Goal: Book appointment/travel/reservation

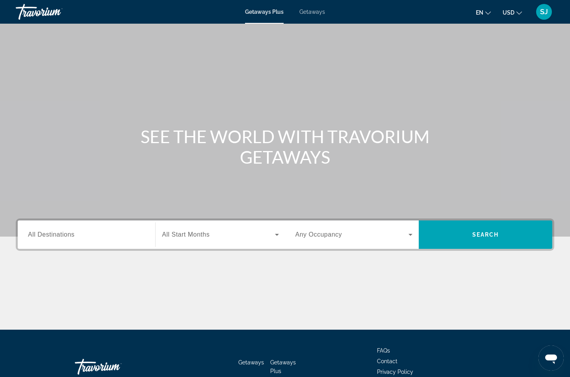
click at [73, 234] on span "All Destinations" at bounding box center [51, 234] width 46 height 7
click at [73, 234] on input "Destination All Destinations" at bounding box center [86, 234] width 117 height 9
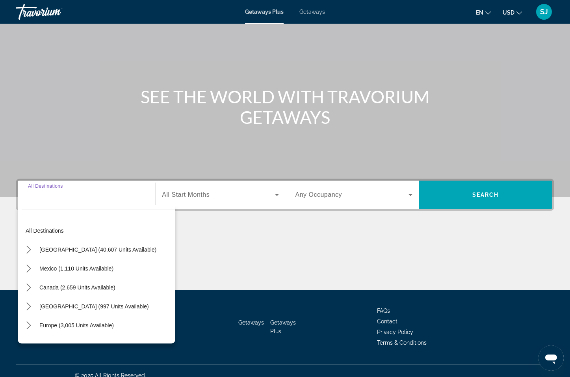
scroll to position [49, 0]
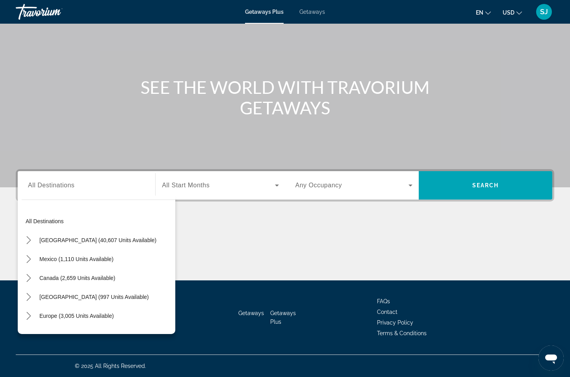
click at [311, 10] on span "Getaways" at bounding box center [312, 12] width 26 height 6
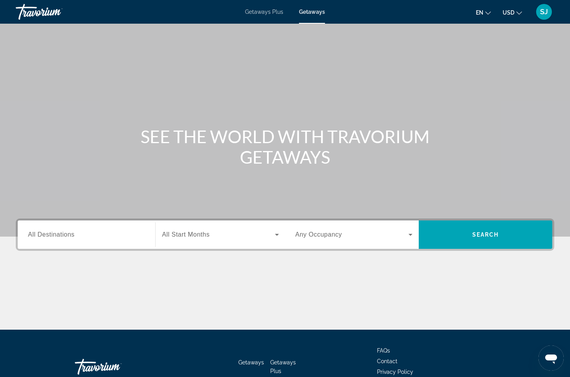
click at [217, 237] on span "Search widget" at bounding box center [218, 234] width 113 height 9
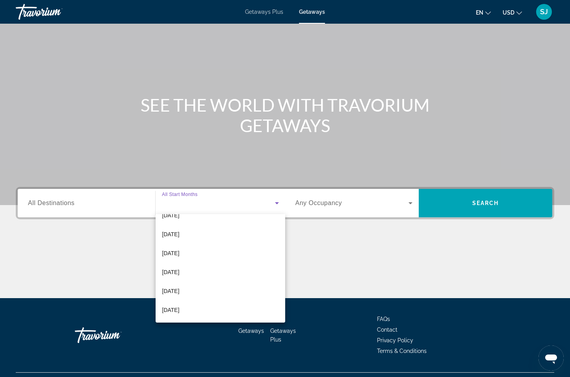
scroll to position [162, 0]
click at [191, 216] on mat-option "[DATE]" at bounding box center [220, 215] width 129 height 19
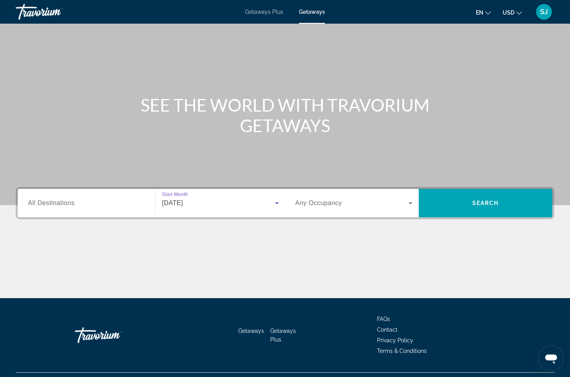
click at [339, 205] on span "Any Occupancy" at bounding box center [319, 202] width 47 height 7
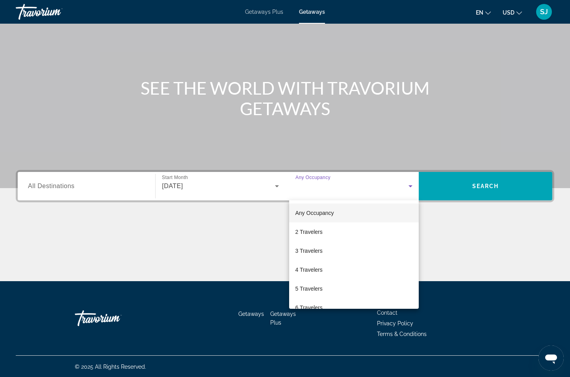
scroll to position [49, 0]
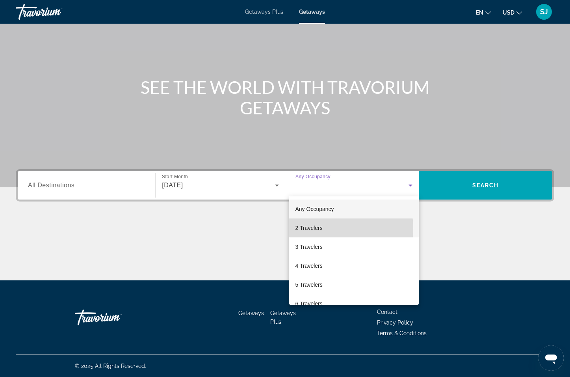
click at [325, 228] on mat-option "2 Travelers" at bounding box center [354, 227] width 130 height 19
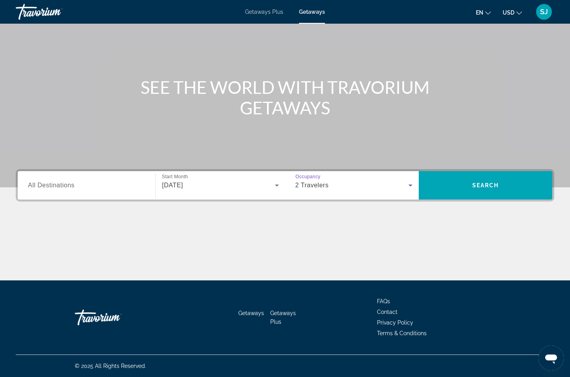
click at [110, 183] on input "Destination All Destinations" at bounding box center [86, 185] width 117 height 9
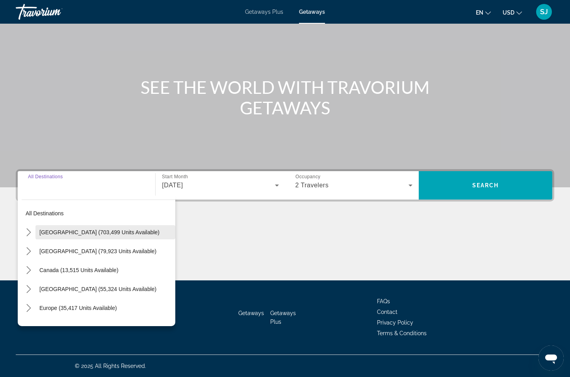
click at [89, 231] on span "[GEOGRAPHIC_DATA] (703,499 units available)" at bounding box center [99, 232] width 120 height 6
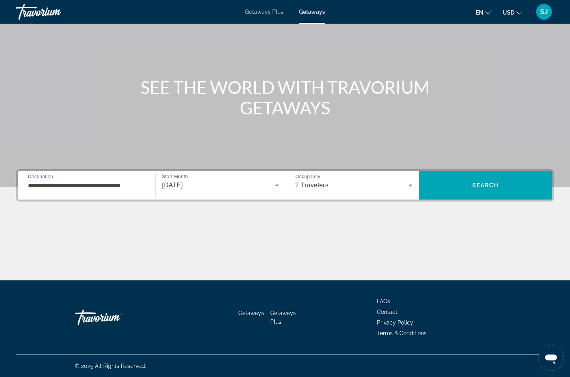
click at [133, 183] on input "**********" at bounding box center [86, 185] width 117 height 9
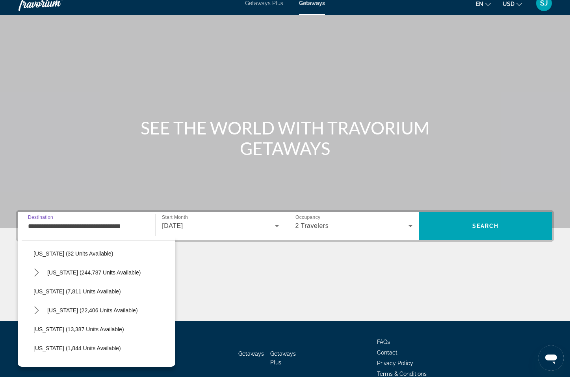
scroll to position [115, 0]
click at [38, 270] on icon "Toggle Florida (244,787 units available) submenu" at bounding box center [37, 271] width 8 height 8
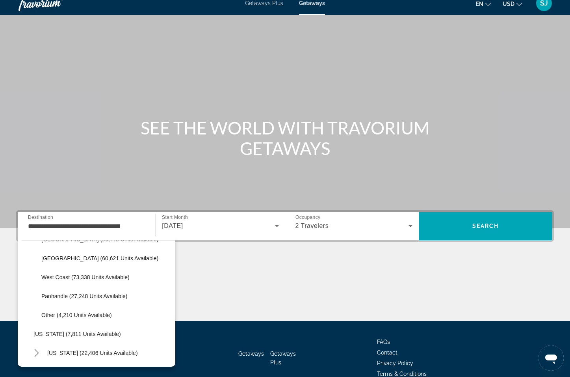
scroll to position [169, 0]
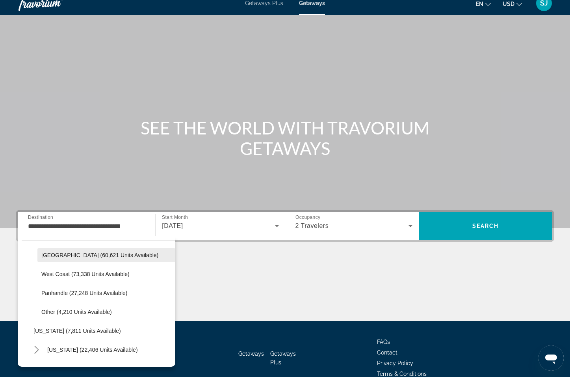
click at [82, 255] on span "[GEOGRAPHIC_DATA] (60,621 units available)" at bounding box center [99, 255] width 117 height 6
type input "**********"
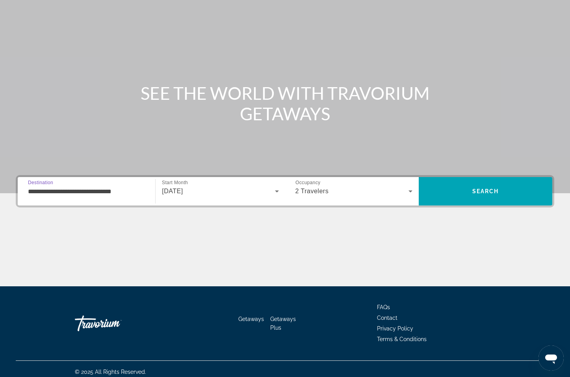
scroll to position [49, 0]
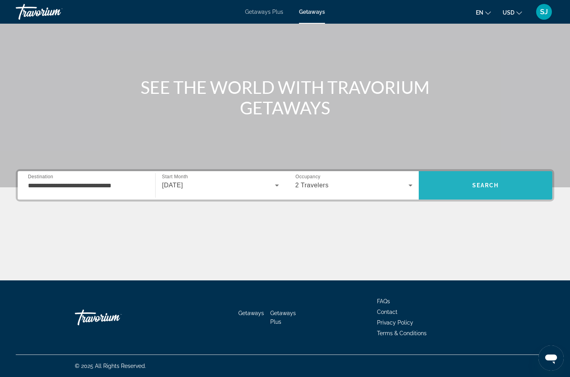
click at [489, 183] on span "Search" at bounding box center [485, 185] width 27 height 6
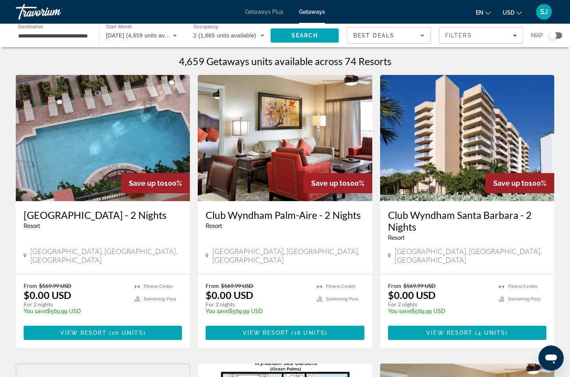
click at [558, 35] on div "Search widget" at bounding box center [555, 35] width 13 height 6
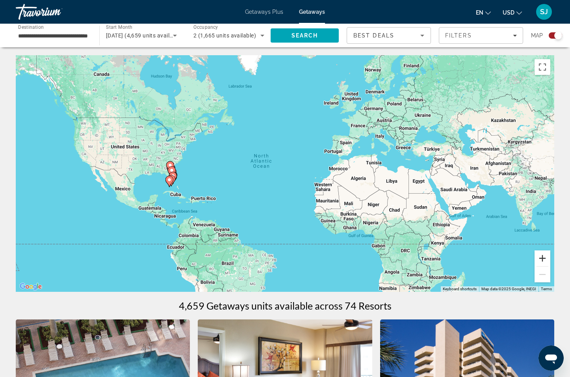
click at [543, 257] on button "Zoom in" at bounding box center [543, 258] width 16 height 16
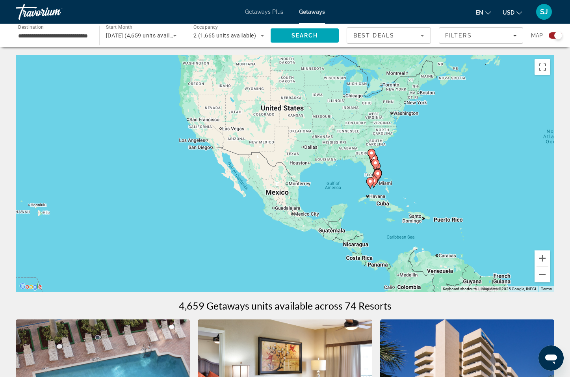
drag, startPoint x: 66, startPoint y: 190, endPoint x: 418, endPoint y: 195, distance: 351.9
click at [387, 178] on div "To activate drag with keyboard, press Alt + Enter. Once in keyboard drag state,…" at bounding box center [285, 173] width 539 height 236
click at [542, 258] on button "Zoom in" at bounding box center [543, 258] width 16 height 16
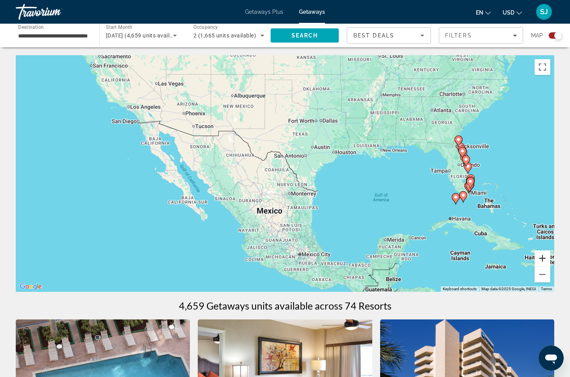
click at [542, 258] on button "Zoom in" at bounding box center [543, 258] width 16 height 16
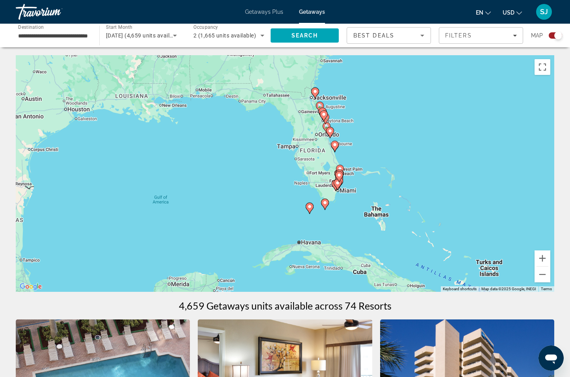
drag, startPoint x: 539, startPoint y: 203, endPoint x: 223, endPoint y: 181, distance: 317.5
click at [222, 181] on div "To activate drag with keyboard, press Alt + Enter. Once in keyboard drag state,…" at bounding box center [285, 173] width 539 height 236
click at [545, 257] on button "Zoom in" at bounding box center [543, 258] width 16 height 16
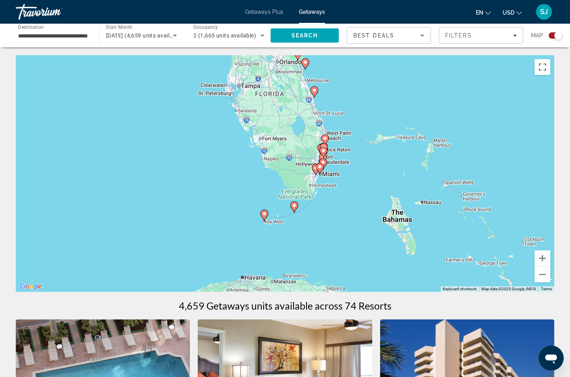
drag, startPoint x: 411, startPoint y: 220, endPoint x: 505, endPoint y: 225, distance: 94.3
click at [342, 186] on div "To activate drag with keyboard, press Alt + Enter. Once in keyboard drag state,…" at bounding box center [285, 173] width 539 height 236
click at [540, 256] on button "Zoom in" at bounding box center [543, 258] width 16 height 16
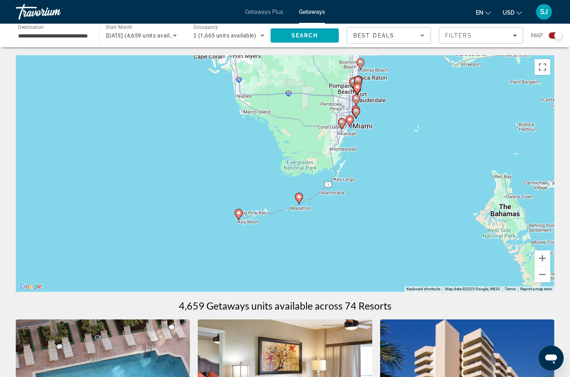
drag, startPoint x: 288, startPoint y: 252, endPoint x: 442, endPoint y: 234, distance: 155.1
click at [285, 204] on div "To activate drag with keyboard, press Alt + Enter. Once in keyboard drag state,…" at bounding box center [285, 173] width 539 height 236
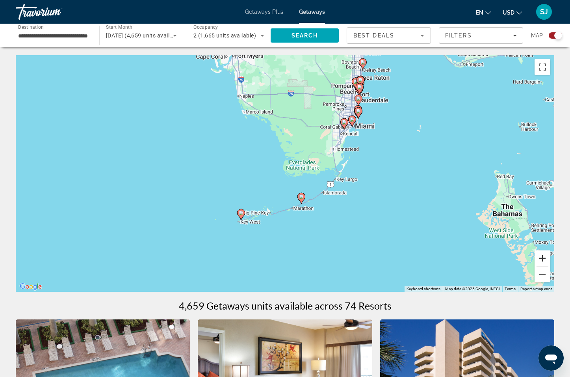
click at [545, 258] on button "Zoom in" at bounding box center [543, 258] width 16 height 16
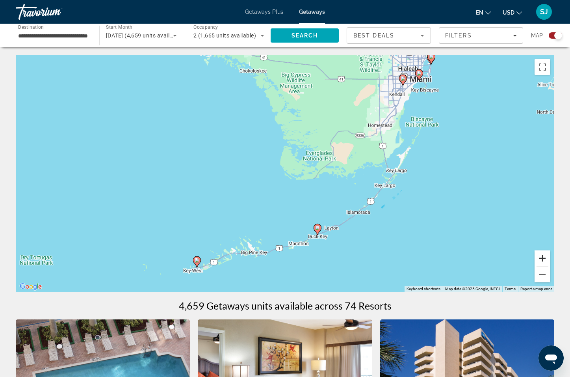
drag, startPoint x: 545, startPoint y: 258, endPoint x: 520, endPoint y: 258, distance: 25.2
click at [545, 258] on button "Zoom in" at bounding box center [543, 258] width 16 height 16
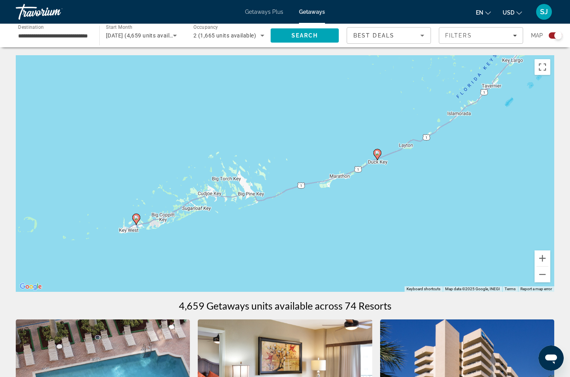
drag, startPoint x: 346, startPoint y: 232, endPoint x: 240, endPoint y: 180, distance: 118.6
click at [364, 133] on div "To activate drag with keyboard, press Alt + Enter. Once in keyboard drag state,…" at bounding box center [285, 173] width 539 height 236
click at [136, 221] on icon "Main content" at bounding box center [135, 219] width 7 height 10
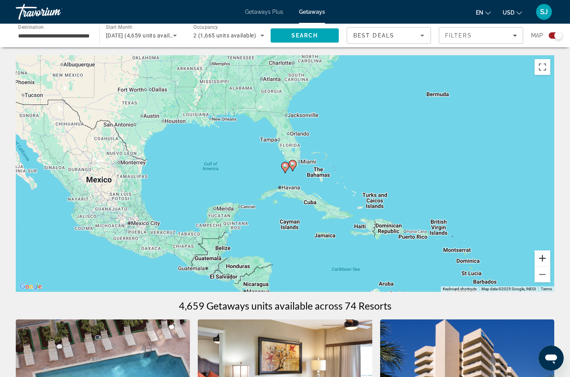
click at [543, 257] on button "Zoom in" at bounding box center [543, 258] width 16 height 16
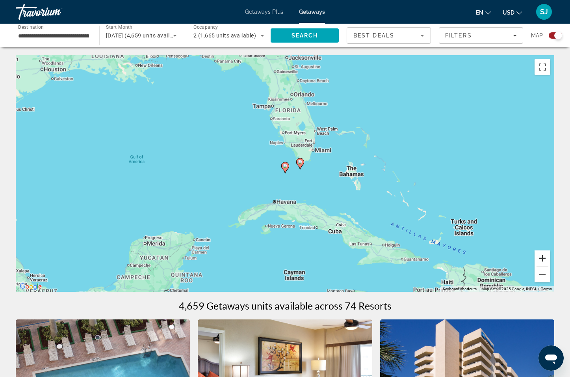
click at [543, 257] on button "Zoom in" at bounding box center [543, 258] width 16 height 16
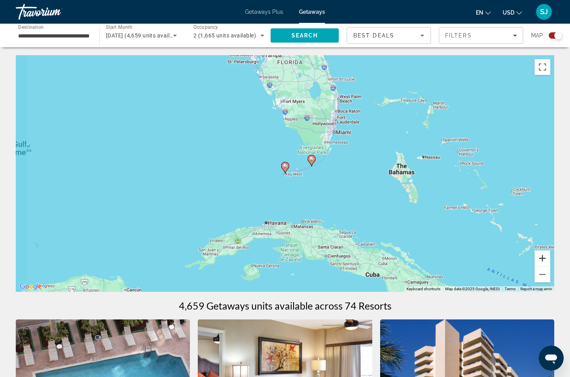
click at [543, 257] on button "Zoom in" at bounding box center [543, 258] width 16 height 16
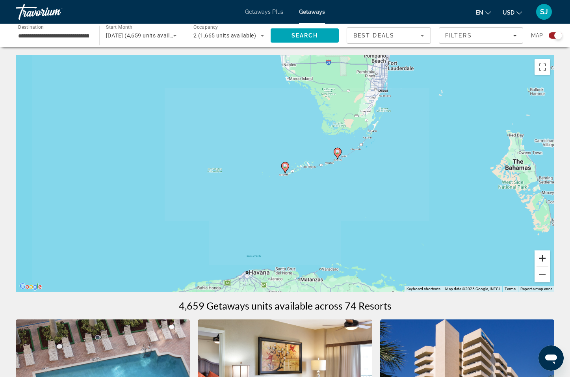
click at [543, 257] on button "Zoom in" at bounding box center [543, 258] width 16 height 16
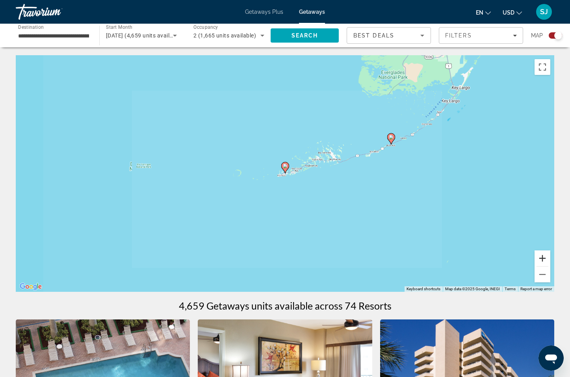
click at [543, 257] on button "Zoom in" at bounding box center [543, 258] width 16 height 16
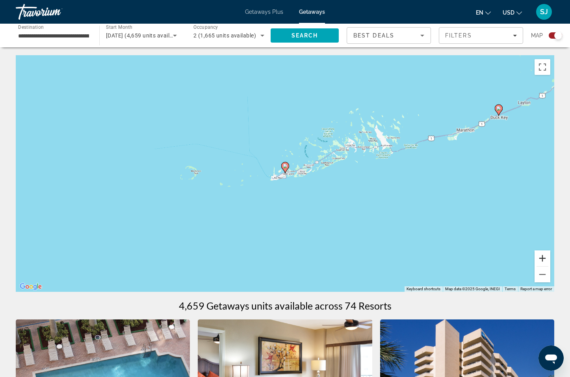
click at [543, 257] on button "Zoom in" at bounding box center [543, 258] width 16 height 16
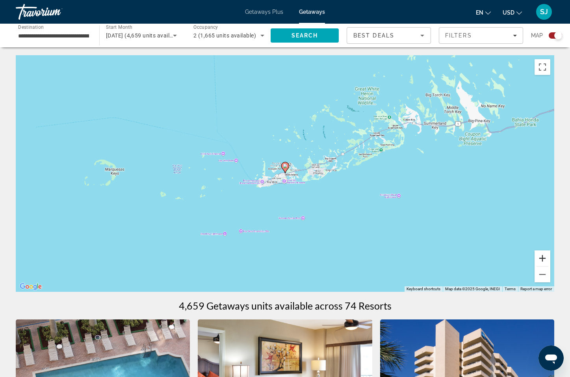
click at [543, 257] on button "Zoom in" at bounding box center [543, 258] width 16 height 16
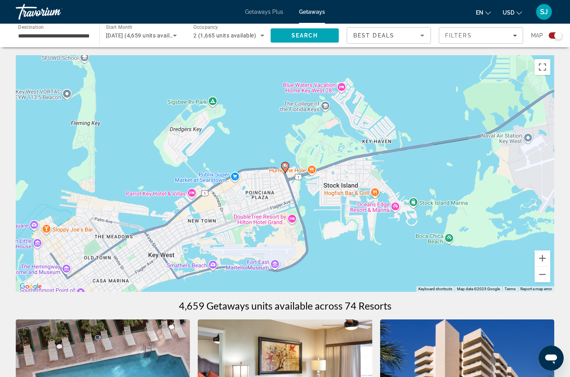
click at [285, 167] on image "Main content" at bounding box center [285, 166] width 5 height 5
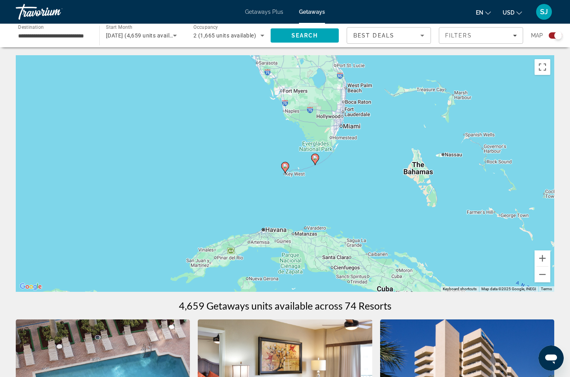
click at [316, 159] on image "Main content" at bounding box center [315, 157] width 5 height 5
type input "**********"
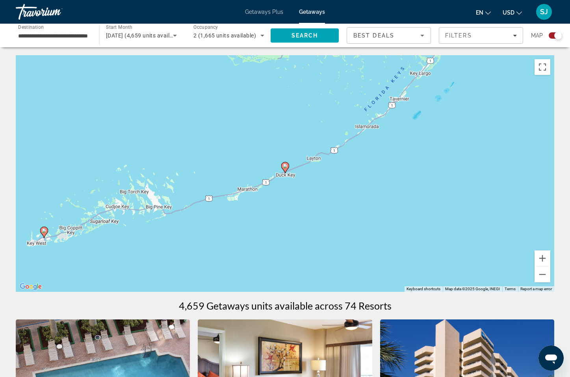
click at [285, 168] on icon "Main content" at bounding box center [284, 167] width 7 height 10
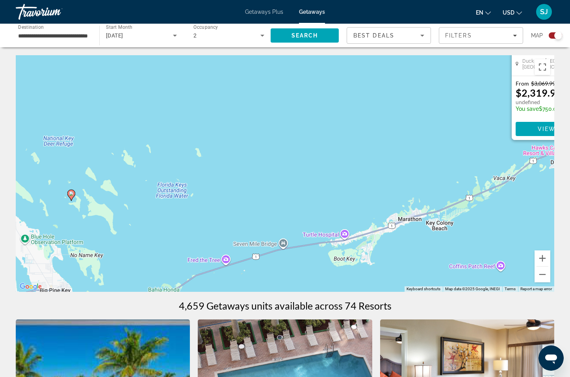
drag, startPoint x: 188, startPoint y: 249, endPoint x: 354, endPoint y: 175, distance: 181.3
click at [465, 124] on div "To activate drag with keyboard, press Alt + Enter. Once in keyboard drag state,…" at bounding box center [285, 173] width 539 height 236
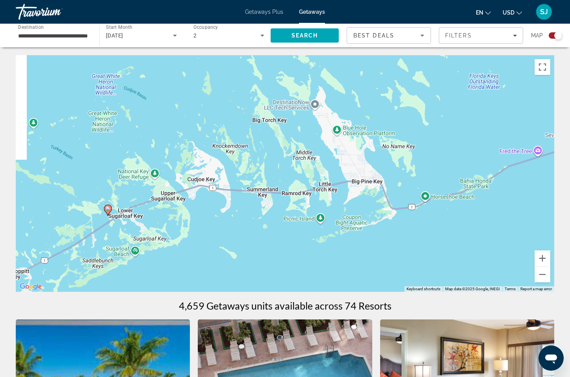
drag, startPoint x: 76, startPoint y: 268, endPoint x: 389, endPoint y: 162, distance: 330.7
click at [395, 160] on div "To activate drag with keyboard, press Alt + Enter. Once in keyboard drag state,…" at bounding box center [285, 173] width 539 height 236
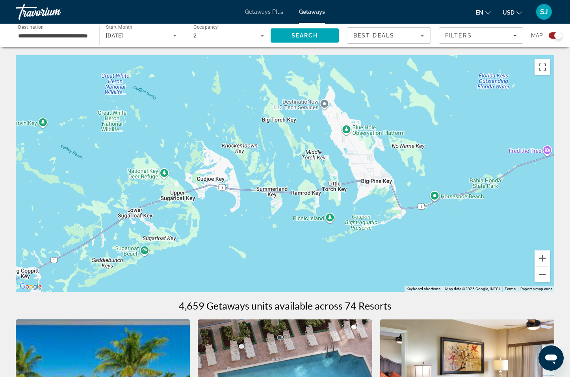
scroll to position [0, 0]
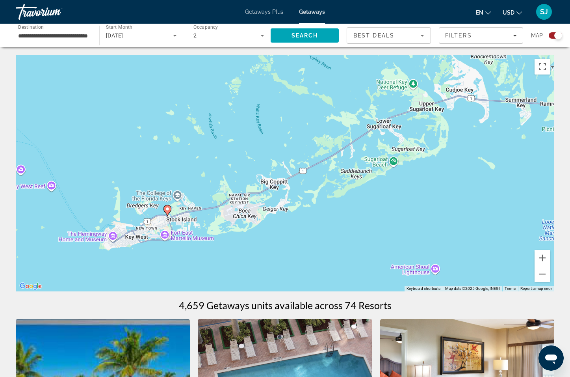
drag, startPoint x: 86, startPoint y: 238, endPoint x: 244, endPoint y: 180, distance: 168.2
click at [323, 154] on div "To activate drag with keyboard, press Alt + Enter. Once in keyboard drag state,…" at bounding box center [285, 173] width 539 height 236
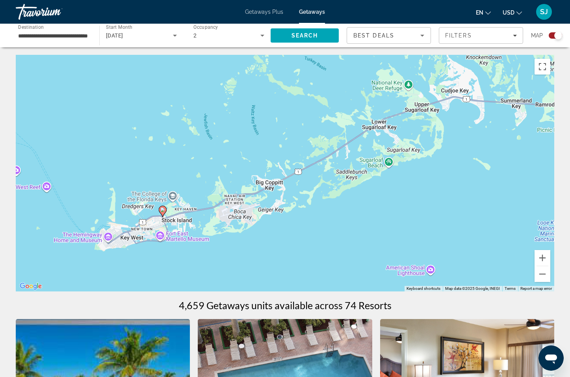
click at [163, 212] on image "Main content" at bounding box center [162, 209] width 5 height 5
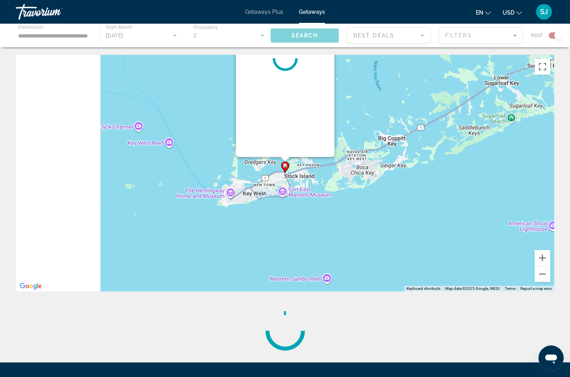
scroll to position [0, 0]
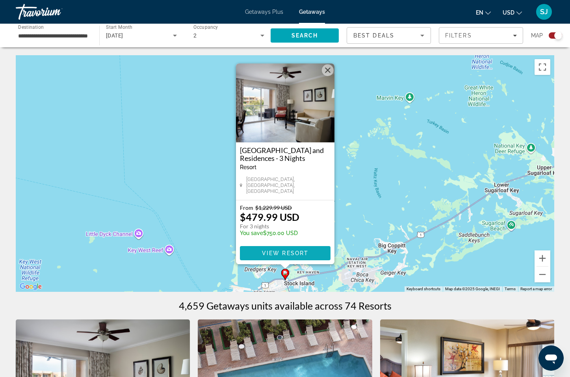
click at [279, 252] on span "View Resort" at bounding box center [285, 253] width 46 height 6
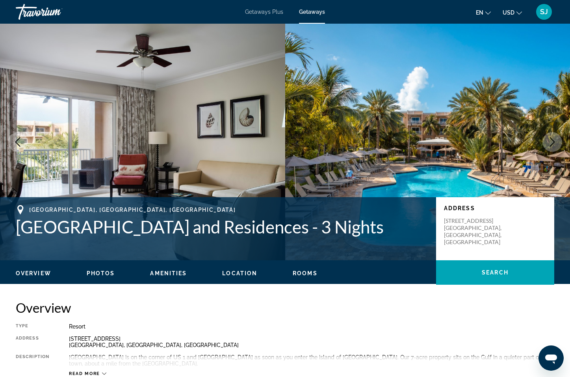
click at [548, 142] on icon "Next image" at bounding box center [552, 141] width 9 height 9
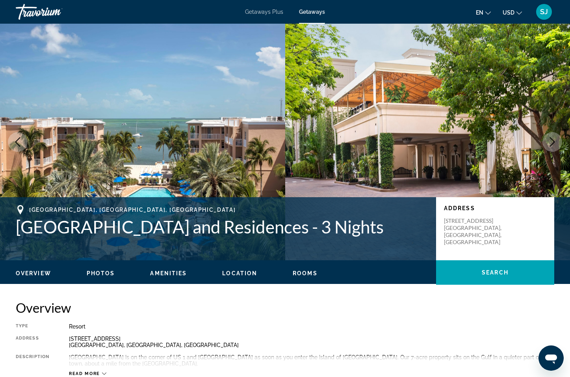
click at [549, 142] on icon "Next image" at bounding box center [552, 141] width 9 height 9
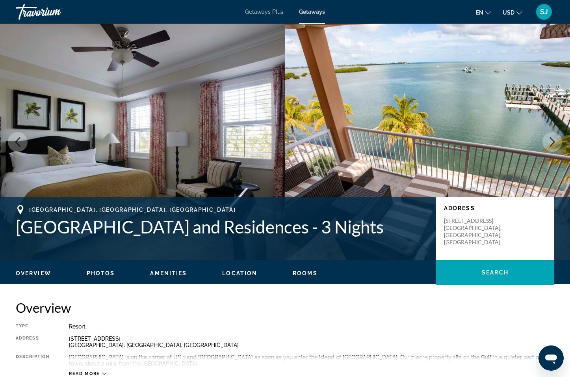
click at [549, 142] on icon "Next image" at bounding box center [552, 141] width 9 height 9
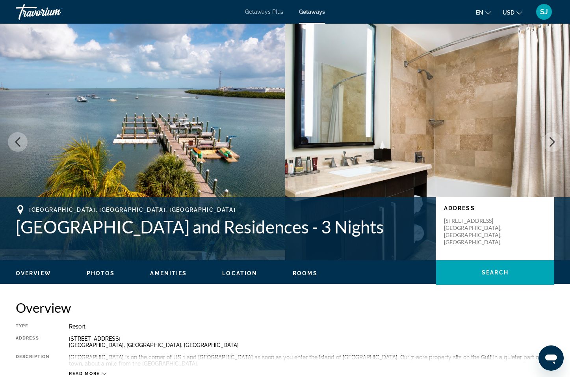
click at [549, 142] on icon "Next image" at bounding box center [552, 141] width 9 height 9
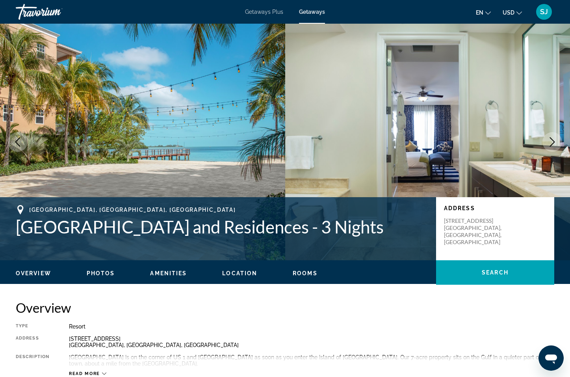
click at [549, 142] on icon "Next image" at bounding box center [552, 141] width 9 height 9
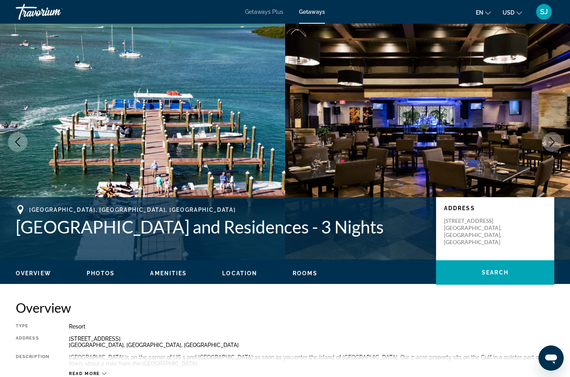
click at [549, 142] on icon "Next image" at bounding box center [552, 141] width 9 height 9
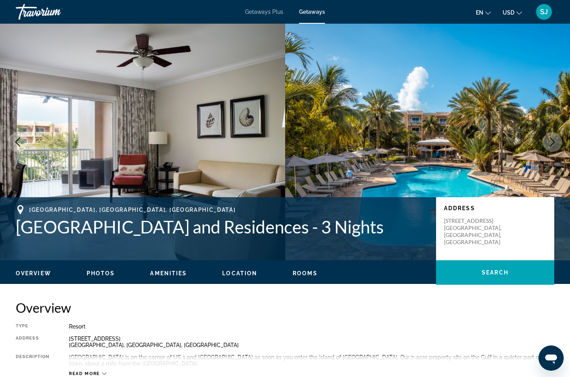
click at [549, 142] on icon "Next image" at bounding box center [552, 141] width 9 height 9
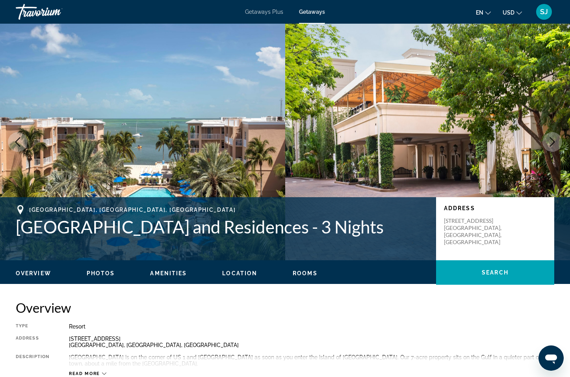
click at [549, 142] on icon "Next image" at bounding box center [552, 141] width 9 height 9
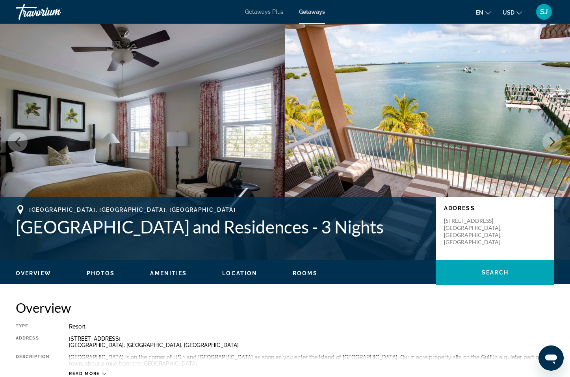
click at [549, 142] on icon "Next image" at bounding box center [552, 141] width 9 height 9
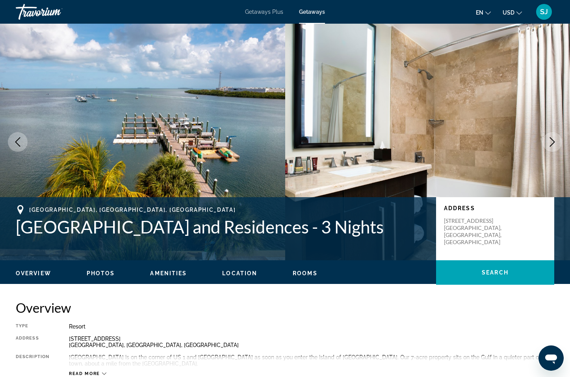
click at [549, 142] on icon "Next image" at bounding box center [552, 141] width 9 height 9
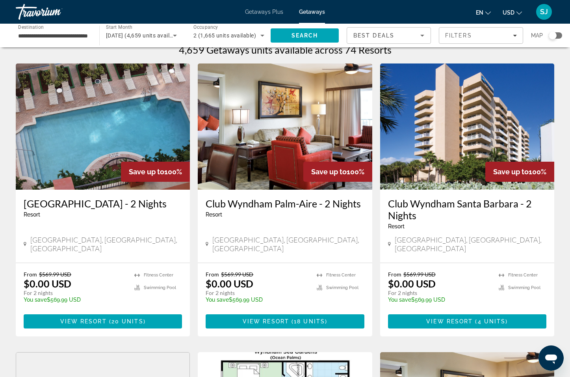
scroll to position [7, 0]
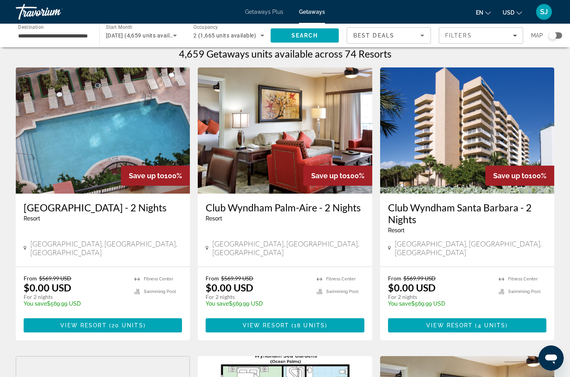
click at [558, 35] on div "Search widget" at bounding box center [555, 35] width 13 height 6
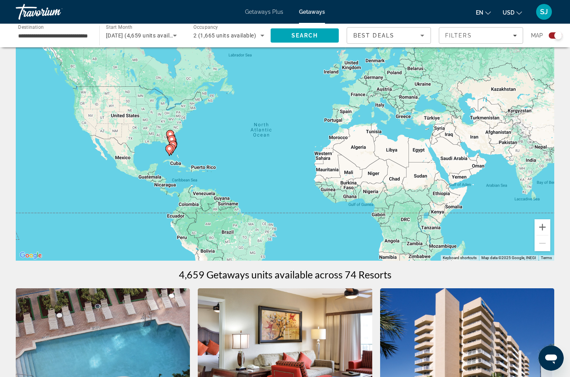
scroll to position [22, 0]
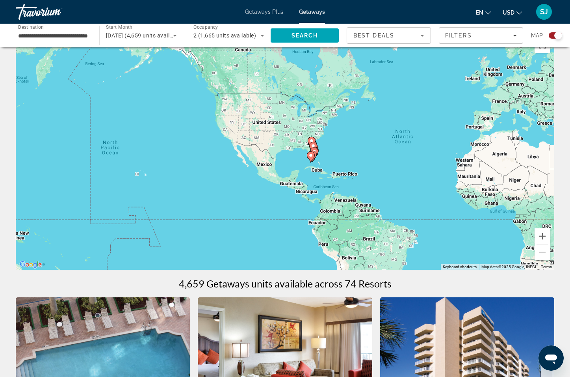
drag, startPoint x: 185, startPoint y: 156, endPoint x: 468, endPoint y: 200, distance: 286.3
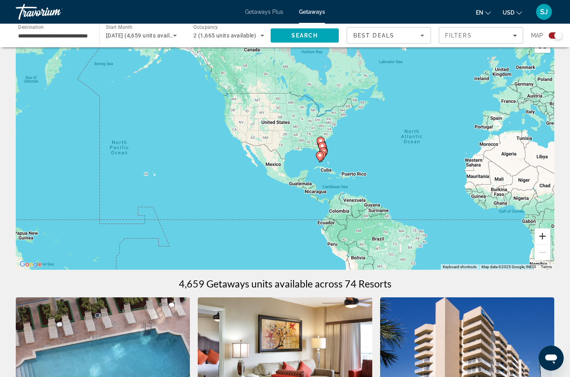
click at [542, 235] on button "Zoom in" at bounding box center [543, 236] width 16 height 16
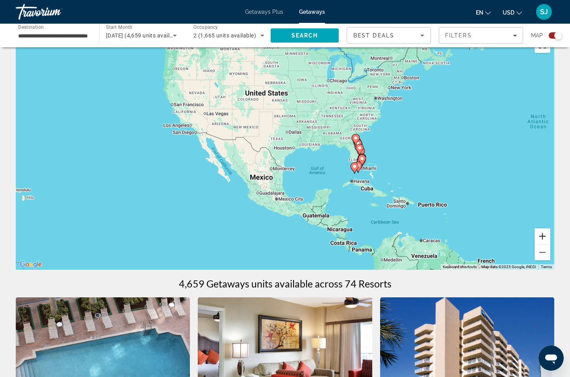
click at [542, 235] on button "Zoom in" at bounding box center [543, 236] width 16 height 16
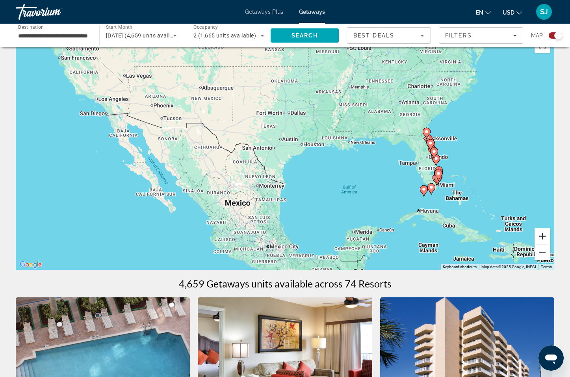
click at [542, 235] on button "Zoom in" at bounding box center [543, 236] width 16 height 16
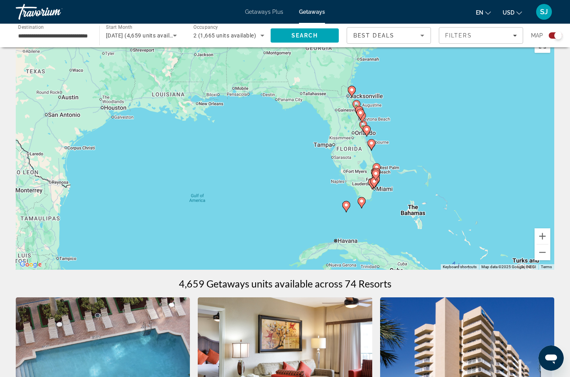
drag, startPoint x: 441, startPoint y: 207, endPoint x: 303, endPoint y: 188, distance: 140.0
click at [302, 188] on div "To activate drag with keyboard, press Alt + Enter. Once in keyboard drag state,…" at bounding box center [285, 151] width 539 height 236
click at [544, 233] on button "Zoom in" at bounding box center [543, 236] width 16 height 16
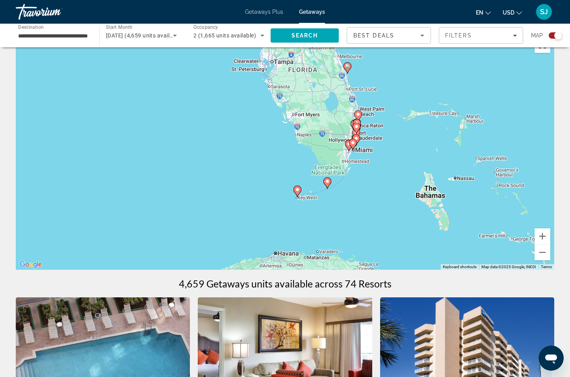
drag, startPoint x: 475, startPoint y: 208, endPoint x: 367, endPoint y: 132, distance: 132.8
click at [367, 132] on div "To activate drag with keyboard, press Alt + Enter. Once in keyboard drag state,…" at bounding box center [285, 151] width 539 height 236
click at [545, 236] on button "Zoom in" at bounding box center [543, 236] width 16 height 16
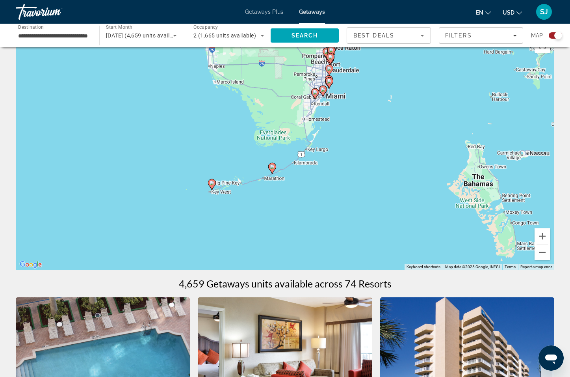
drag, startPoint x: 438, startPoint y: 207, endPoint x: 313, endPoint y: 158, distance: 133.9
click at [340, 156] on div "To activate drag with keyboard, press Alt + Enter. Once in keyboard drag state,…" at bounding box center [285, 151] width 539 height 236
click at [543, 234] on button "Zoom in" at bounding box center [543, 236] width 16 height 16
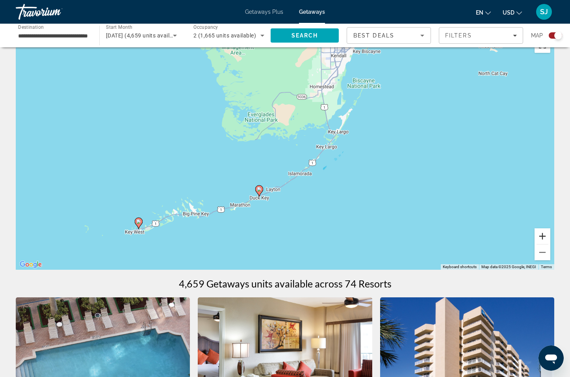
click at [543, 234] on button "Zoom in" at bounding box center [543, 236] width 16 height 16
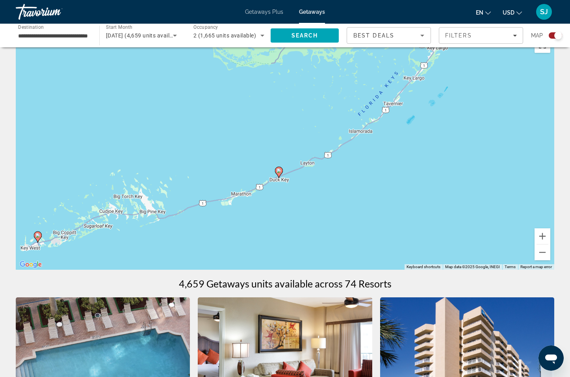
drag, startPoint x: 232, startPoint y: 238, endPoint x: 455, endPoint y: 234, distance: 222.7
click at [280, 173] on icon "Main content" at bounding box center [278, 172] width 7 height 10
click at [542, 235] on button "Zoom in" at bounding box center [543, 236] width 16 height 16
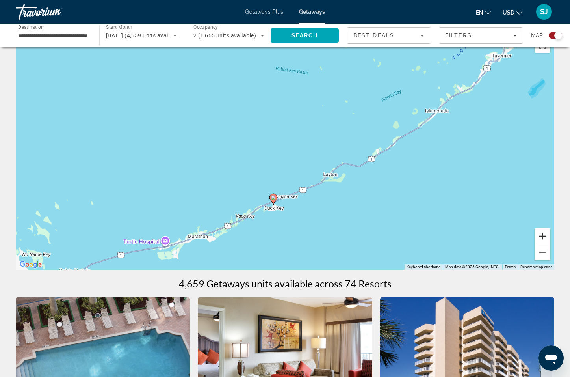
click at [542, 235] on button "Zoom in" at bounding box center [543, 236] width 16 height 16
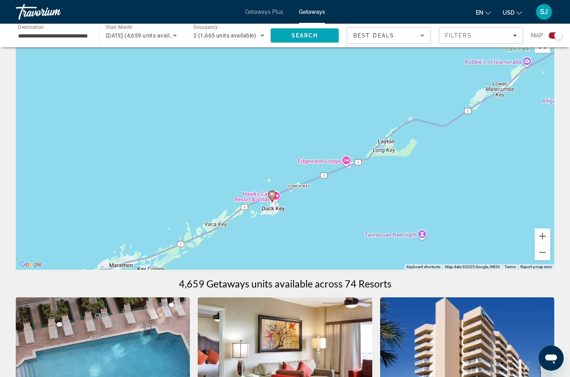
drag, startPoint x: 277, startPoint y: 241, endPoint x: 293, endPoint y: 178, distance: 65.2
click at [289, 177] on div "To activate drag with keyboard, press Alt + Enter. Once in keyboard drag state,…" at bounding box center [285, 151] width 539 height 236
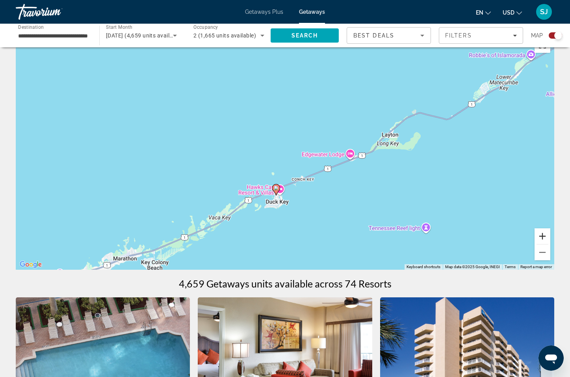
click at [540, 236] on button "Zoom in" at bounding box center [543, 236] width 16 height 16
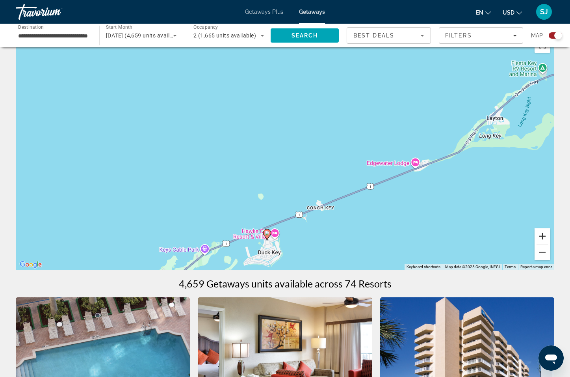
click at [540, 236] on button "Zoom in" at bounding box center [543, 236] width 16 height 16
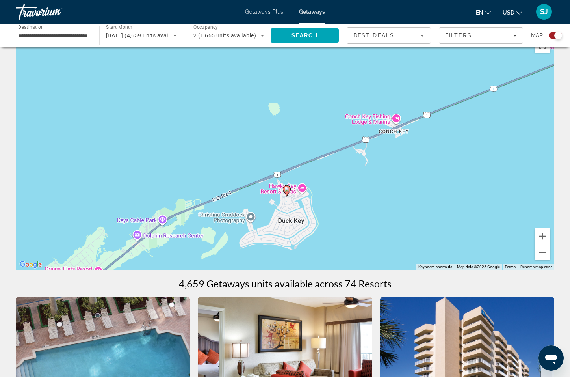
drag, startPoint x: 292, startPoint y: 248, endPoint x: 330, endPoint y: 115, distance: 138.9
click at [330, 114] on div "To activate drag with keyboard, press Alt + Enter. Once in keyboard drag state,…" at bounding box center [285, 151] width 539 height 236
click at [539, 234] on button "Zoom in" at bounding box center [543, 236] width 16 height 16
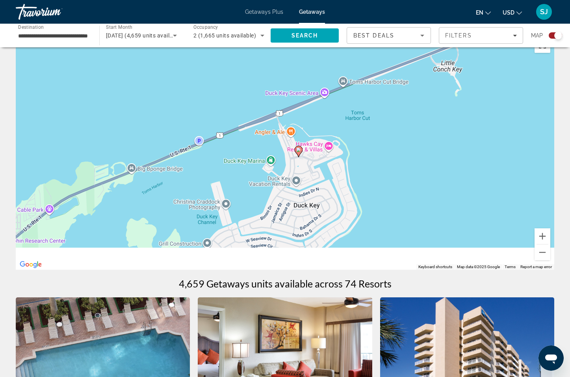
drag, startPoint x: 373, startPoint y: 237, endPoint x: 378, endPoint y: 143, distance: 93.5
click at [383, 146] on div "To activate drag with keyboard, press Alt + Enter. Once in keyboard drag state,…" at bounding box center [285, 151] width 539 height 236
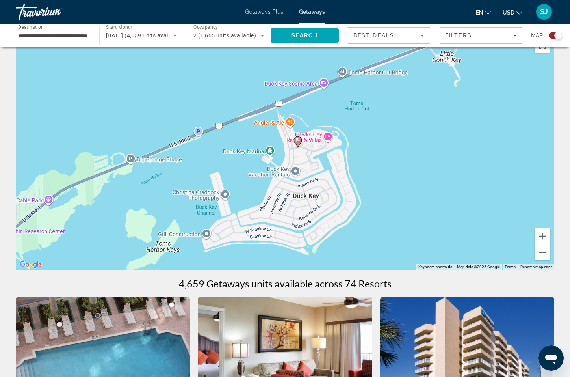
click at [297, 140] on image "Main content" at bounding box center [298, 140] width 5 height 5
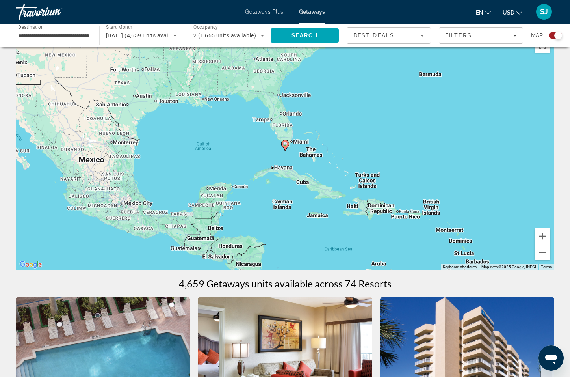
click at [286, 146] on icon "Main content" at bounding box center [284, 145] width 7 height 10
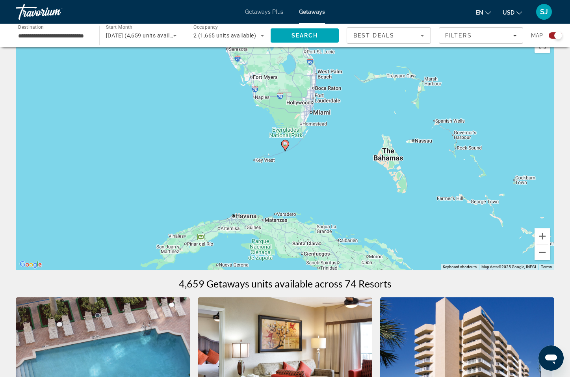
click at [286, 145] on image "Main content" at bounding box center [285, 143] width 5 height 5
type input "**********"
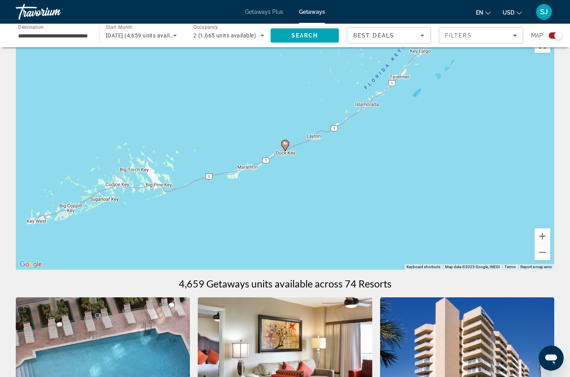
click at [285, 144] on image "Main content" at bounding box center [285, 143] width 5 height 5
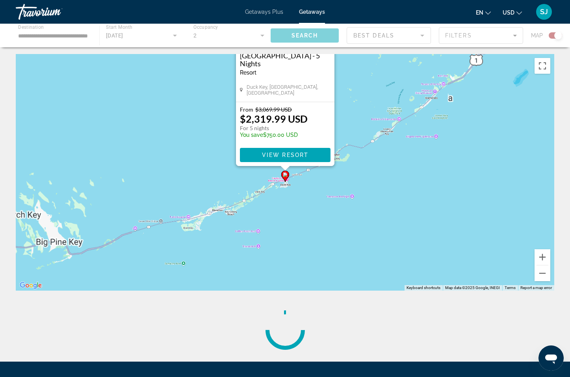
scroll to position [0, 0]
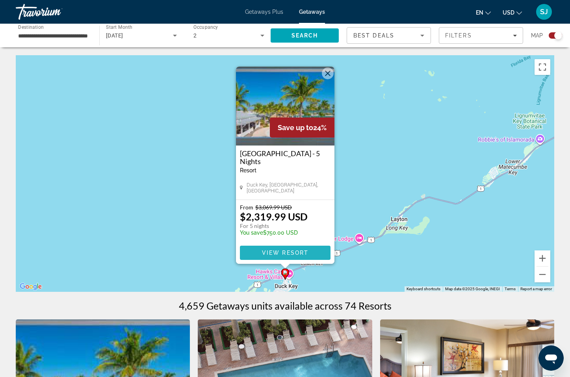
click at [284, 249] on span "View Resort" at bounding box center [285, 252] width 46 height 6
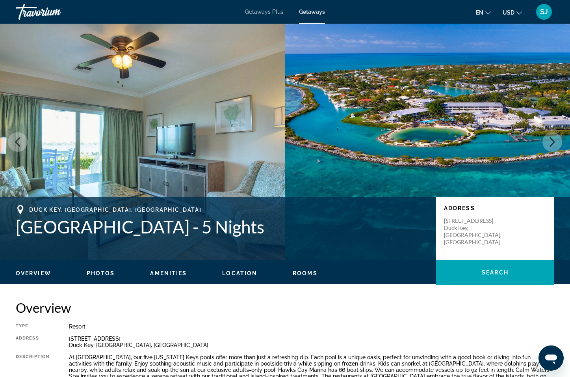
click at [548, 141] on icon "Next image" at bounding box center [552, 141] width 9 height 9
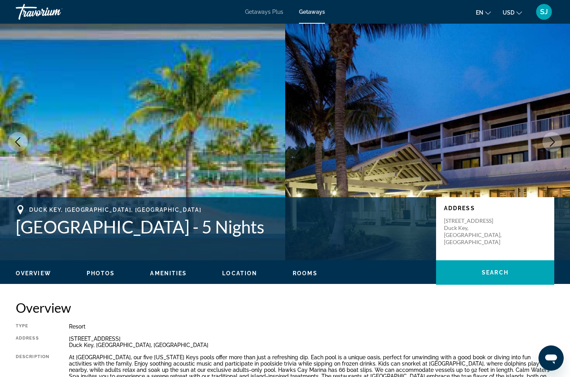
click at [548, 141] on icon "Next image" at bounding box center [552, 141] width 9 height 9
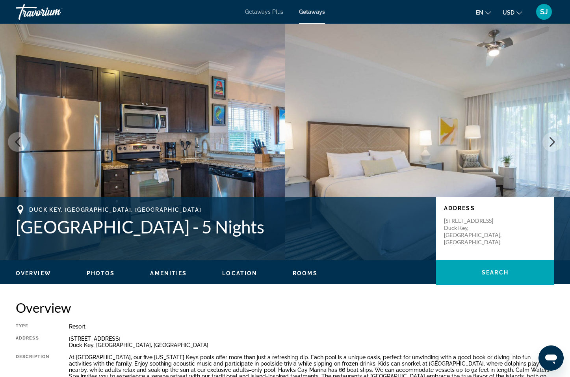
click at [548, 141] on icon "Next image" at bounding box center [552, 141] width 9 height 9
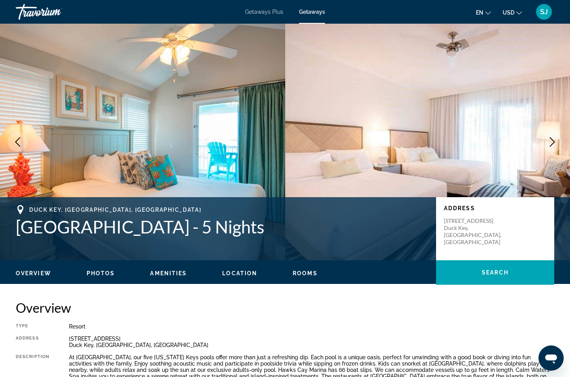
click at [548, 141] on icon "Next image" at bounding box center [552, 141] width 9 height 9
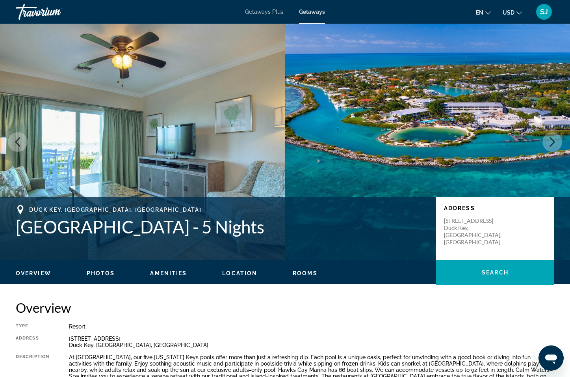
click at [548, 141] on icon "Next image" at bounding box center [552, 141] width 9 height 9
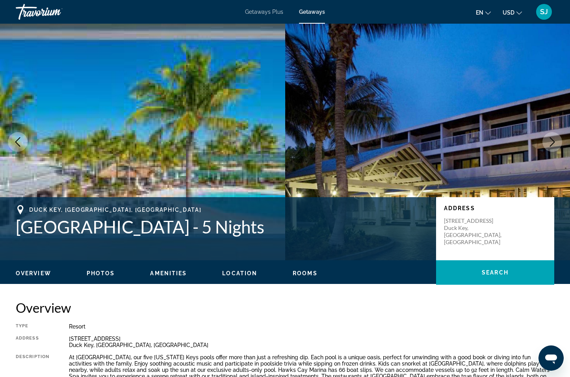
click at [548, 141] on icon "Next image" at bounding box center [552, 141] width 9 height 9
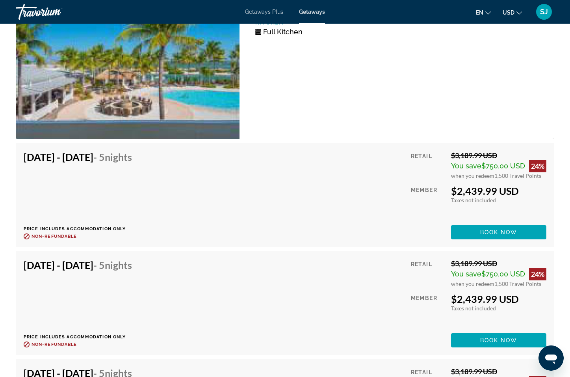
scroll to position [1277, 0]
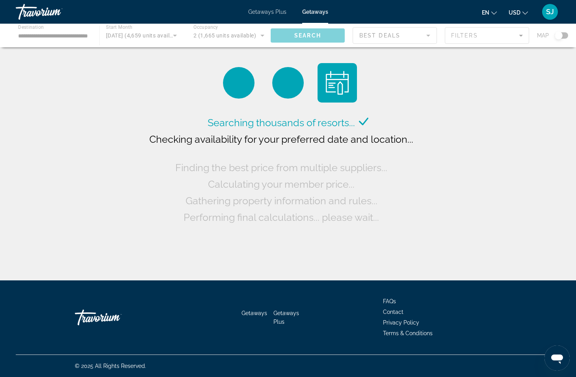
click at [567, 35] on div "Main content" at bounding box center [288, 36] width 576 height 24
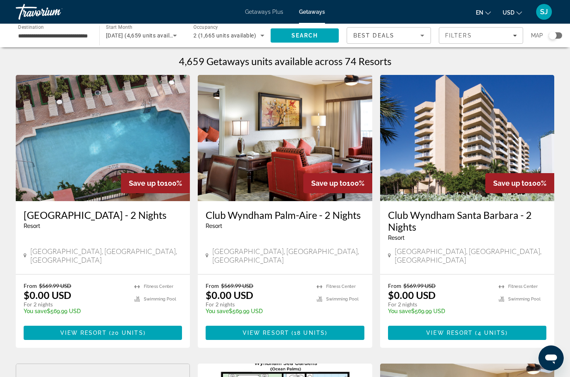
click at [560, 36] on div "Search widget" at bounding box center [555, 35] width 13 height 6
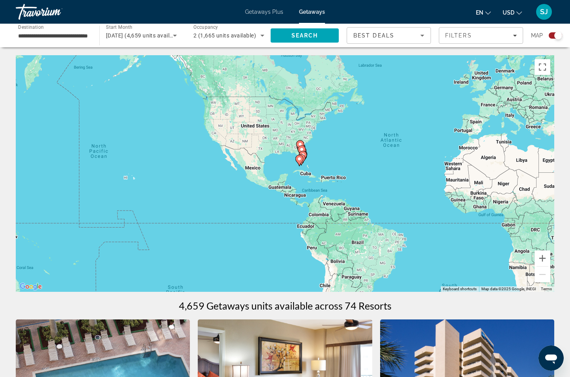
drag, startPoint x: 168, startPoint y: 172, endPoint x: 301, endPoint y: 151, distance: 134.0
click at [543, 257] on button "Zoom in" at bounding box center [543, 258] width 16 height 16
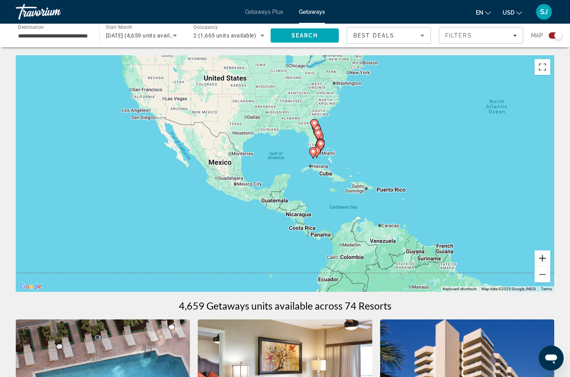
click at [543, 257] on button "Zoom in" at bounding box center [543, 258] width 16 height 16
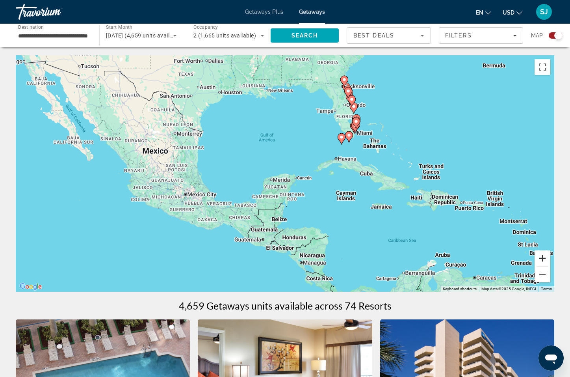
click at [543, 257] on button "Zoom in" at bounding box center [543, 258] width 16 height 16
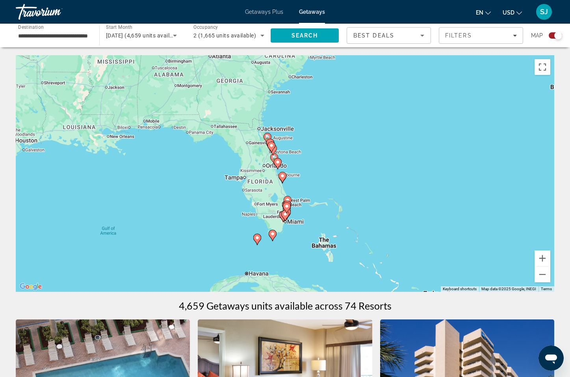
drag, startPoint x: 455, startPoint y: 108, endPoint x: 446, endPoint y: 250, distance: 142.5
click at [317, 237] on div "To activate drag with keyboard, press Alt + Enter. Once in keyboard drag state,…" at bounding box center [285, 173] width 539 height 236
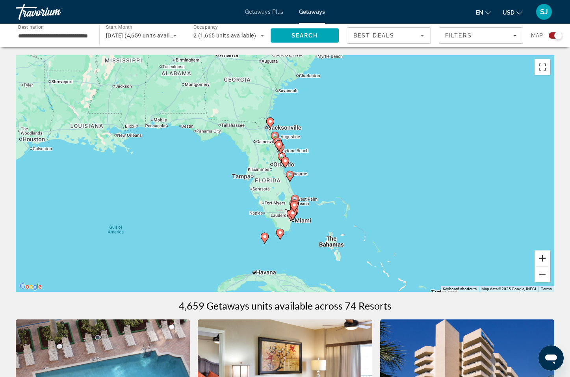
click at [542, 258] on button "Zoom in" at bounding box center [543, 258] width 16 height 16
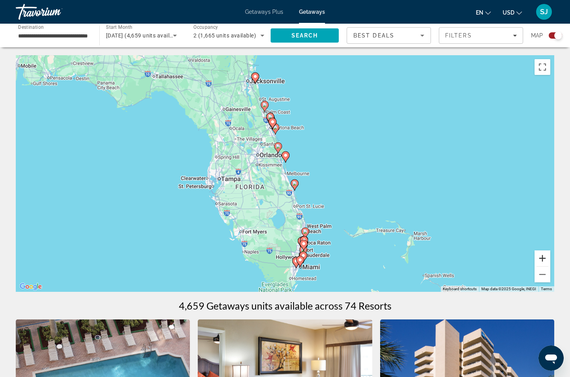
click at [542, 258] on button "Zoom in" at bounding box center [543, 258] width 16 height 16
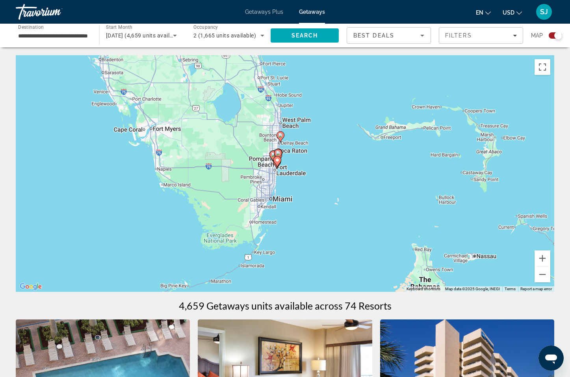
drag, startPoint x: 377, startPoint y: 271, endPoint x: 331, endPoint y: 104, distance: 173.5
click at [331, 104] on div "To activate drag with keyboard, press Alt + Enter. Once in keyboard drag state,…" at bounding box center [285, 173] width 539 height 236
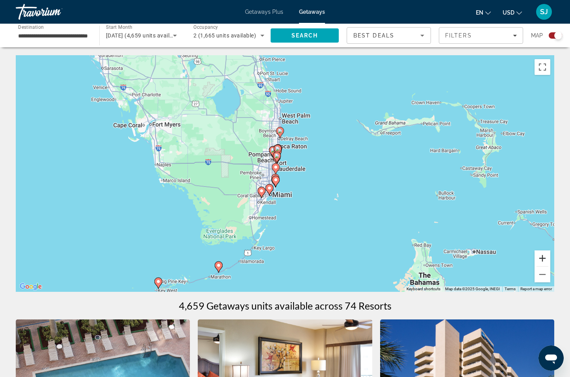
click at [542, 256] on button "Zoom in" at bounding box center [543, 258] width 16 height 16
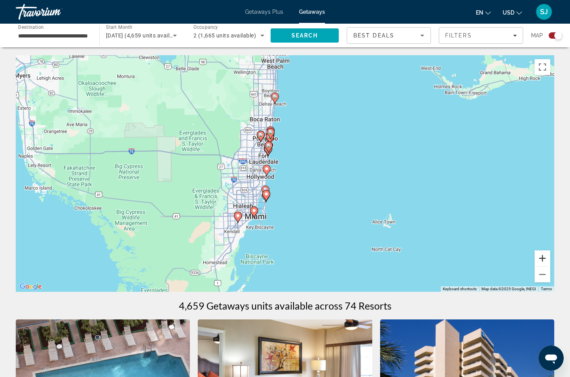
click at [542, 256] on button "Zoom in" at bounding box center [543, 258] width 16 height 16
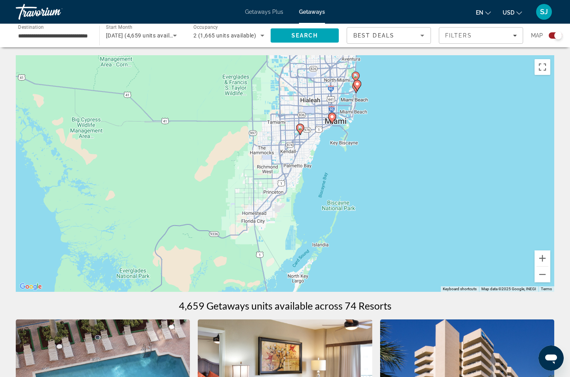
drag, startPoint x: 238, startPoint y: 262, endPoint x: 349, endPoint y: 124, distance: 177.7
click at [349, 124] on div "To activate drag with keyboard, press Alt + Enter. Once in keyboard drag state,…" at bounding box center [285, 173] width 539 height 236
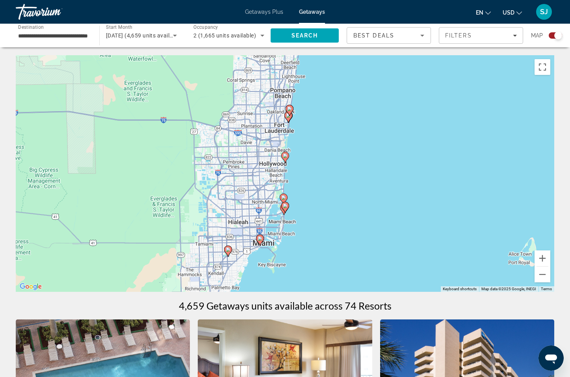
drag, startPoint x: 367, startPoint y: 155, endPoint x: 313, endPoint y: 279, distance: 135.3
click at [294, 278] on div "To activate drag with keyboard, press Alt + Enter. Once in keyboard drag state,…" at bounding box center [285, 173] width 539 height 236
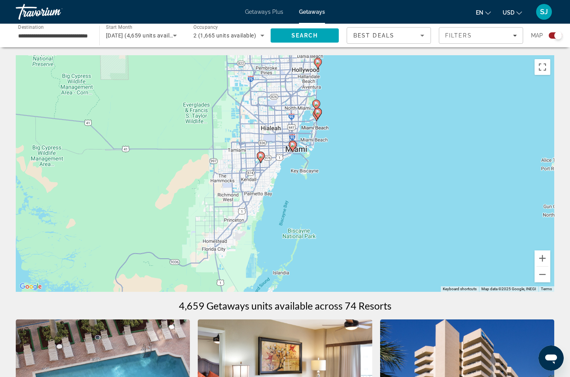
drag, startPoint x: 316, startPoint y: 268, endPoint x: 348, endPoint y: 173, distance: 100.4
click at [348, 173] on div "To activate drag with keyboard, press Alt + Enter. Once in keyboard drag state,…" at bounding box center [285, 173] width 539 height 236
click at [543, 258] on button "Zoom in" at bounding box center [543, 258] width 16 height 16
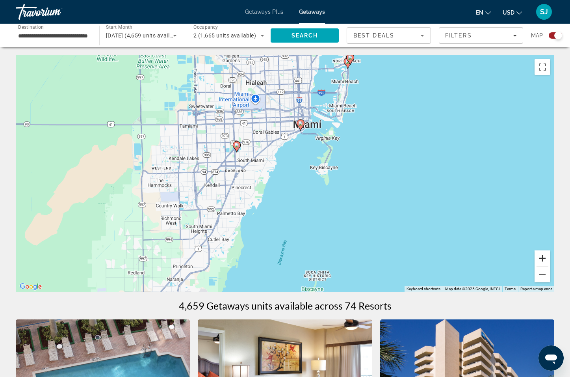
click at [543, 258] on button "Zoom in" at bounding box center [543, 258] width 16 height 16
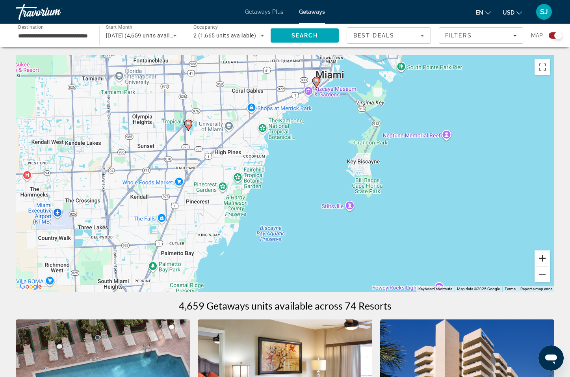
click at [543, 258] on button "Zoom in" at bounding box center [543, 258] width 16 height 16
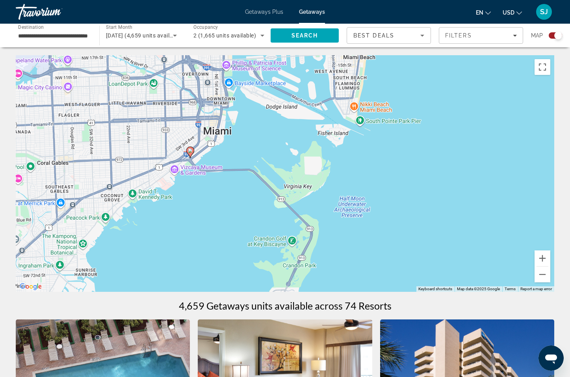
drag, startPoint x: 447, startPoint y: 110, endPoint x: 296, endPoint y: 257, distance: 211.2
click at [290, 266] on div "To activate drag with keyboard, press Alt + Enter. Once in keyboard drag state,…" at bounding box center [285, 173] width 539 height 236
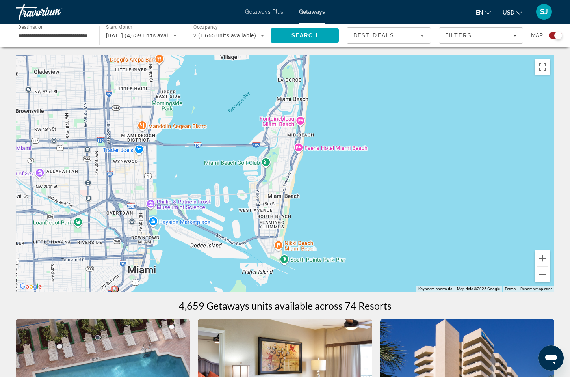
drag, startPoint x: 397, startPoint y: 99, endPoint x: 325, endPoint y: 222, distance: 142.5
click at [320, 237] on div "To activate drag with keyboard, press Alt + Enter. Once in keyboard drag state,…" at bounding box center [285, 173] width 539 height 236
click at [385, 33] on span "Best Deals" at bounding box center [373, 35] width 41 height 6
